Goal: Task Accomplishment & Management: Manage account settings

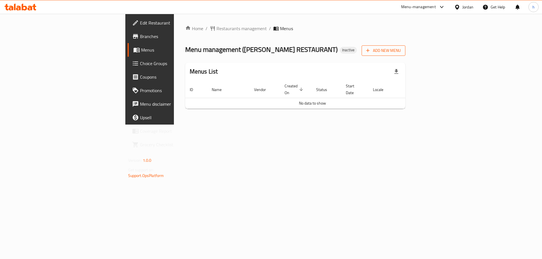
click at [401, 49] on span "Add New Menu" at bounding box center [383, 50] width 35 height 7
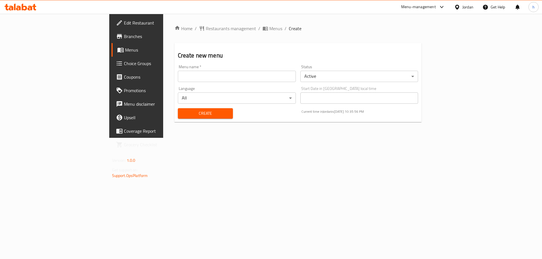
click at [125, 50] on span "Menus" at bounding box center [160, 50] width 70 height 7
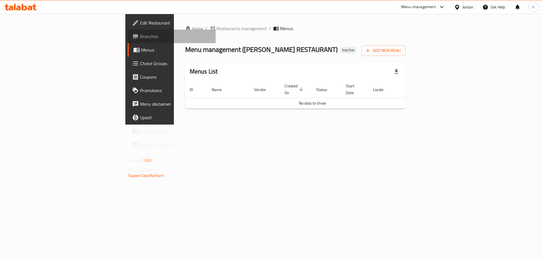
click at [140, 35] on span "Branches" at bounding box center [175, 36] width 71 height 7
click at [401, 47] on span "Add New Menu" at bounding box center [383, 50] width 35 height 7
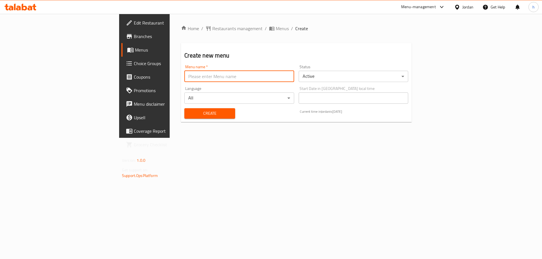
click at [198, 74] on input "text" at bounding box center [239, 76] width 110 height 11
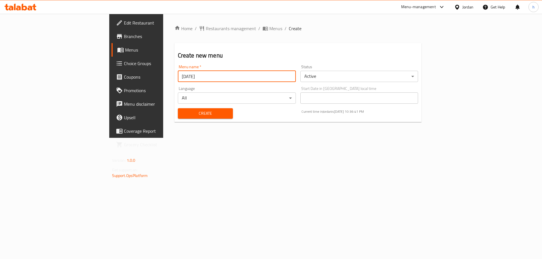
type input "[DATE]"
click at [182, 113] on span "Create" at bounding box center [205, 113] width 46 height 7
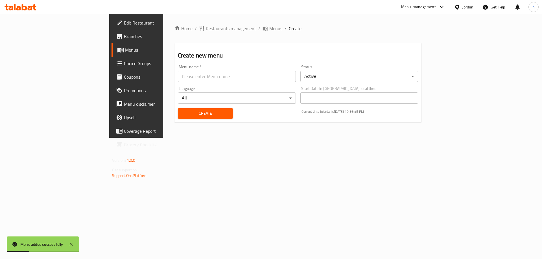
click at [125, 50] on span "Menus" at bounding box center [160, 50] width 70 height 7
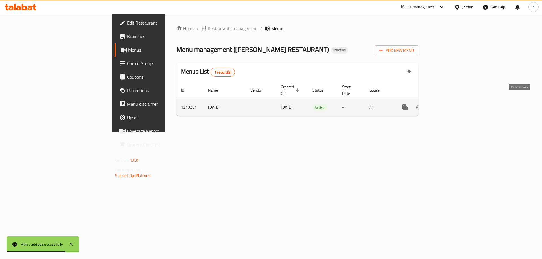
click at [449, 104] on icon "enhanced table" at bounding box center [445, 107] width 7 height 7
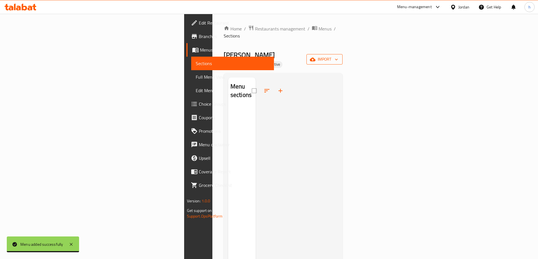
click at [315, 57] on icon "button" at bounding box center [313, 60] width 6 height 6
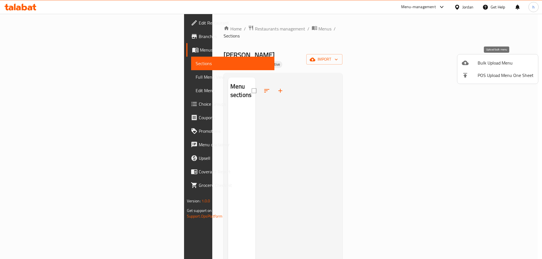
click at [485, 61] on span "Bulk Upload Menu" at bounding box center [506, 63] width 56 height 7
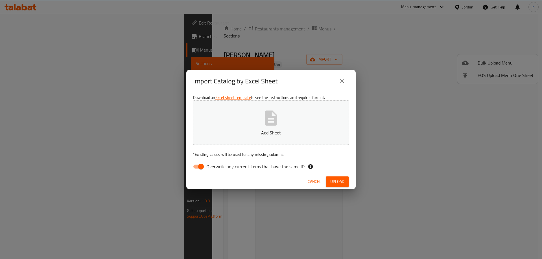
click at [205, 168] on input "Overwrite any current items that have the same ID." at bounding box center [201, 166] width 32 height 11
checkbox input "false"
click at [233, 122] on button "Add Sheet" at bounding box center [271, 122] width 156 height 45
click at [335, 181] on span "Upload" at bounding box center [337, 181] width 14 height 7
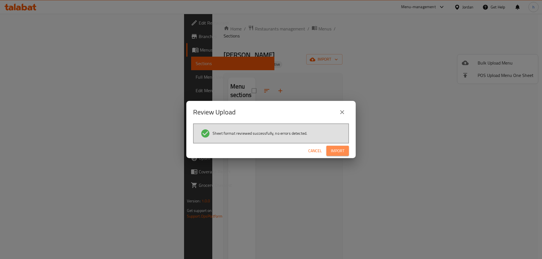
click at [340, 146] on button "Import" at bounding box center [337, 151] width 23 height 10
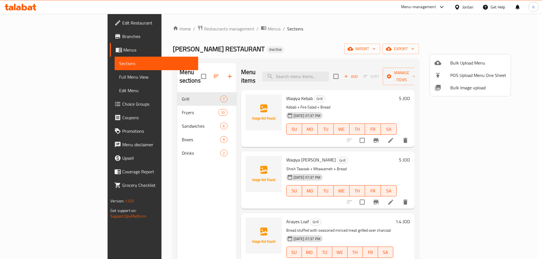
click at [343, 24] on div at bounding box center [271, 129] width 542 height 259
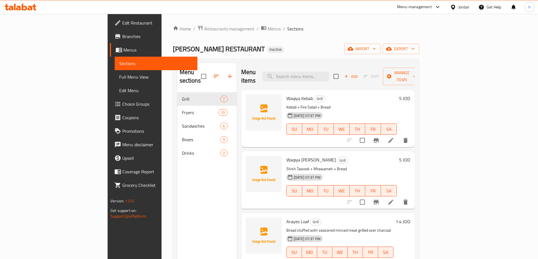
click at [119, 76] on span "Full Menu View" at bounding box center [156, 77] width 74 height 7
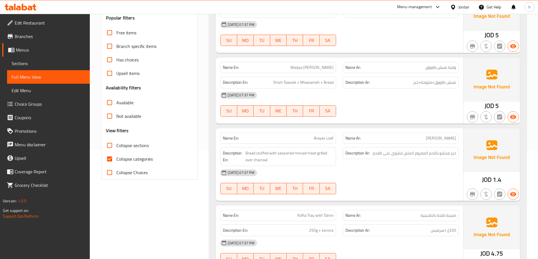
scroll to position [141, 0]
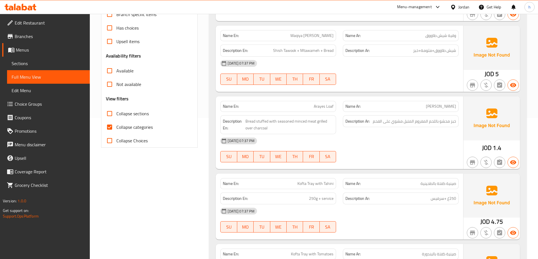
click at [130, 126] on span "Collapse categories" at bounding box center [134, 127] width 36 height 7
click at [116, 126] on input "Collapse categories" at bounding box center [110, 128] width 14 height 14
checkbox input "false"
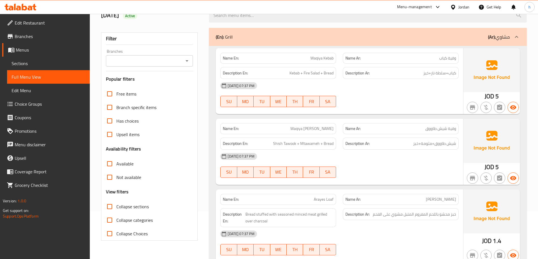
scroll to position [38, 0]
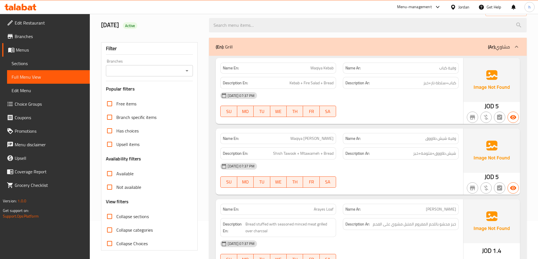
click at [32, 63] on span "Sections" at bounding box center [49, 63] width 74 height 7
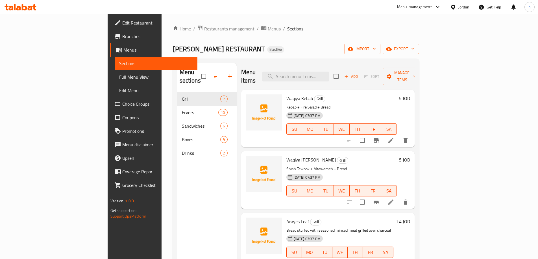
click at [414, 49] on span "export" at bounding box center [400, 48] width 27 height 7
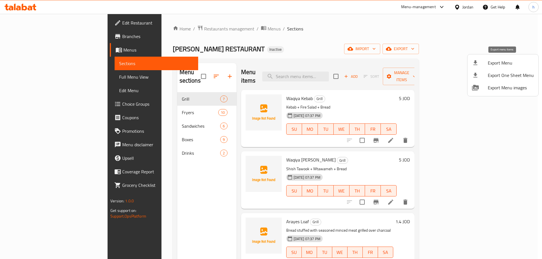
click at [503, 64] on span "Export Menu" at bounding box center [511, 63] width 46 height 7
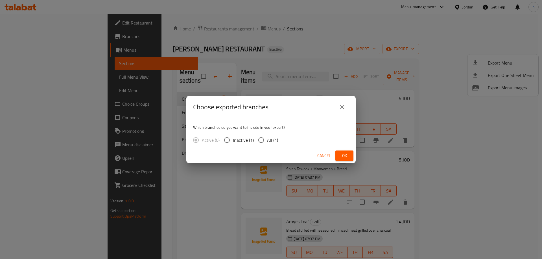
click at [273, 139] on span "All (1)" at bounding box center [272, 140] width 11 height 7
click at [267, 139] on input "All (1)" at bounding box center [261, 140] width 12 height 12
radio input "true"
click at [341, 157] on span "Ok" at bounding box center [344, 155] width 9 height 7
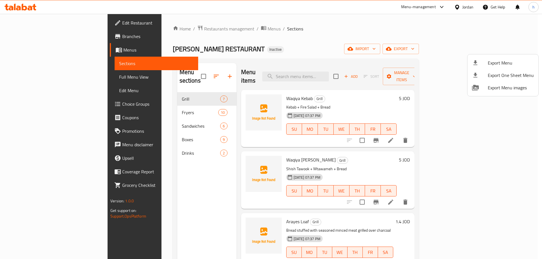
click at [33, 80] on div at bounding box center [271, 129] width 542 height 259
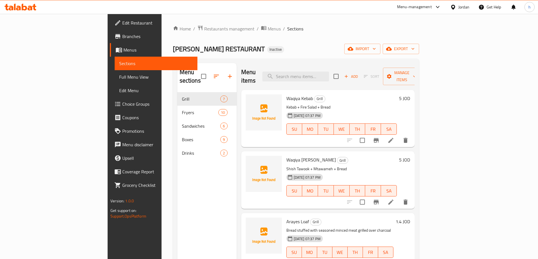
click at [119, 79] on span "Full Menu View" at bounding box center [156, 77] width 74 height 7
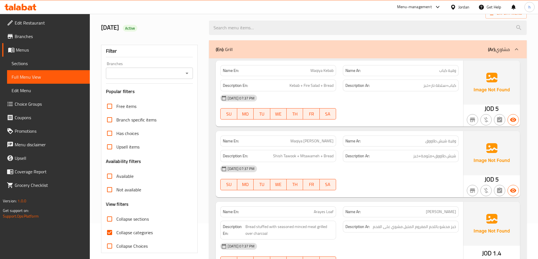
scroll to position [56, 0]
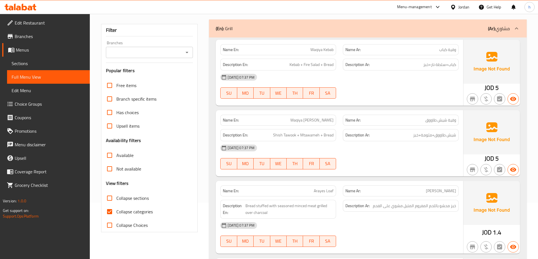
click at [141, 210] on span "Collapse categories" at bounding box center [134, 212] width 36 height 7
click at [116, 210] on input "Collapse categories" at bounding box center [110, 212] width 14 height 14
checkbox input "false"
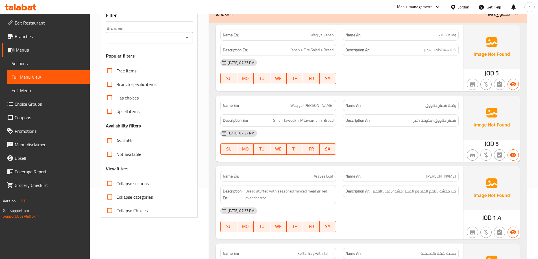
scroll to position [85, 0]
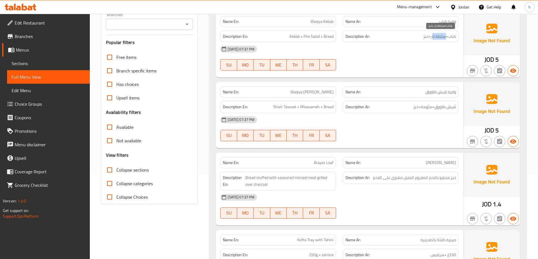
drag, startPoint x: 432, startPoint y: 36, endPoint x: 445, endPoint y: 39, distance: 13.5
click at [445, 39] on span "كباب+سلطة نار+خبز" at bounding box center [439, 36] width 33 height 7
click at [446, 38] on span "كباب+سلطة نار+خبز" at bounding box center [439, 36] width 33 height 7
drag, startPoint x: 446, startPoint y: 38, endPoint x: 430, endPoint y: 38, distance: 15.8
click at [430, 38] on span "كباب+سلطة نار+خبز" at bounding box center [439, 36] width 33 height 7
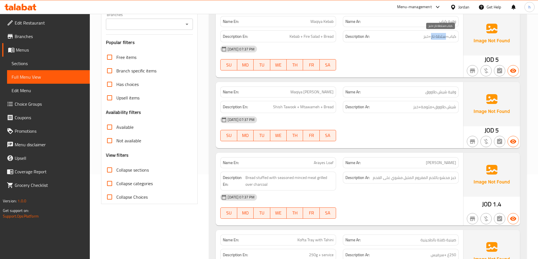
copy span "سلطة نار"
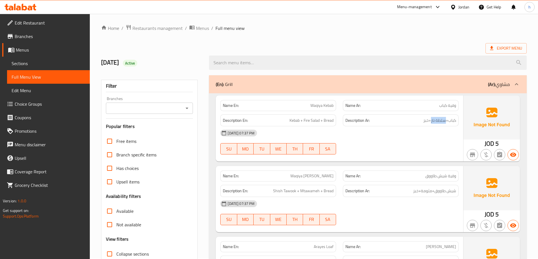
scroll to position [0, 0]
